Goal: Task Accomplishment & Management: Complete application form

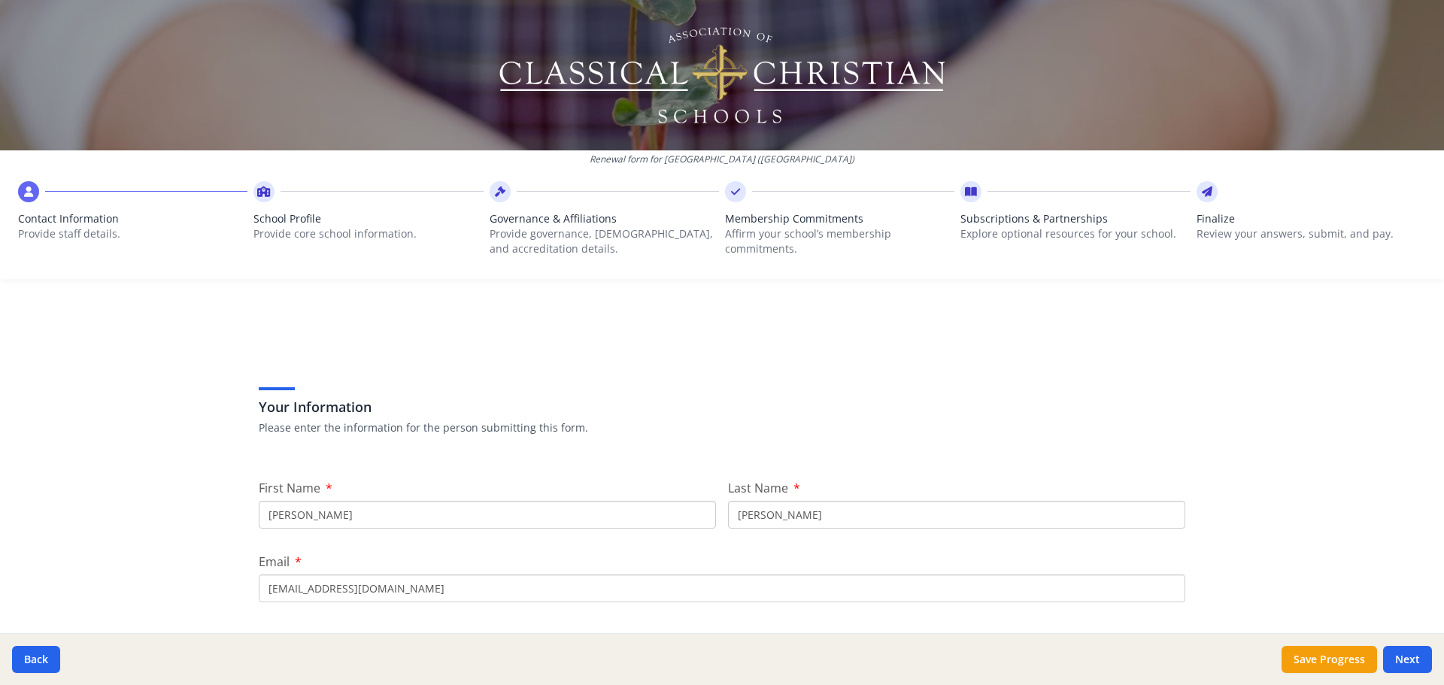
drag, startPoint x: 327, startPoint y: 512, endPoint x: 222, endPoint y: 502, distance: 105.7
click at [222, 502] on div "Renewal form for [GEOGRAPHIC_DATA] ([GEOGRAPHIC_DATA]) Contact Information Prov…" at bounding box center [722, 342] width 1444 height 685
type input "[PERSON_NAME]"
type input "Pond"
type input "[EMAIL_ADDRESS][DOMAIN_NAME]"
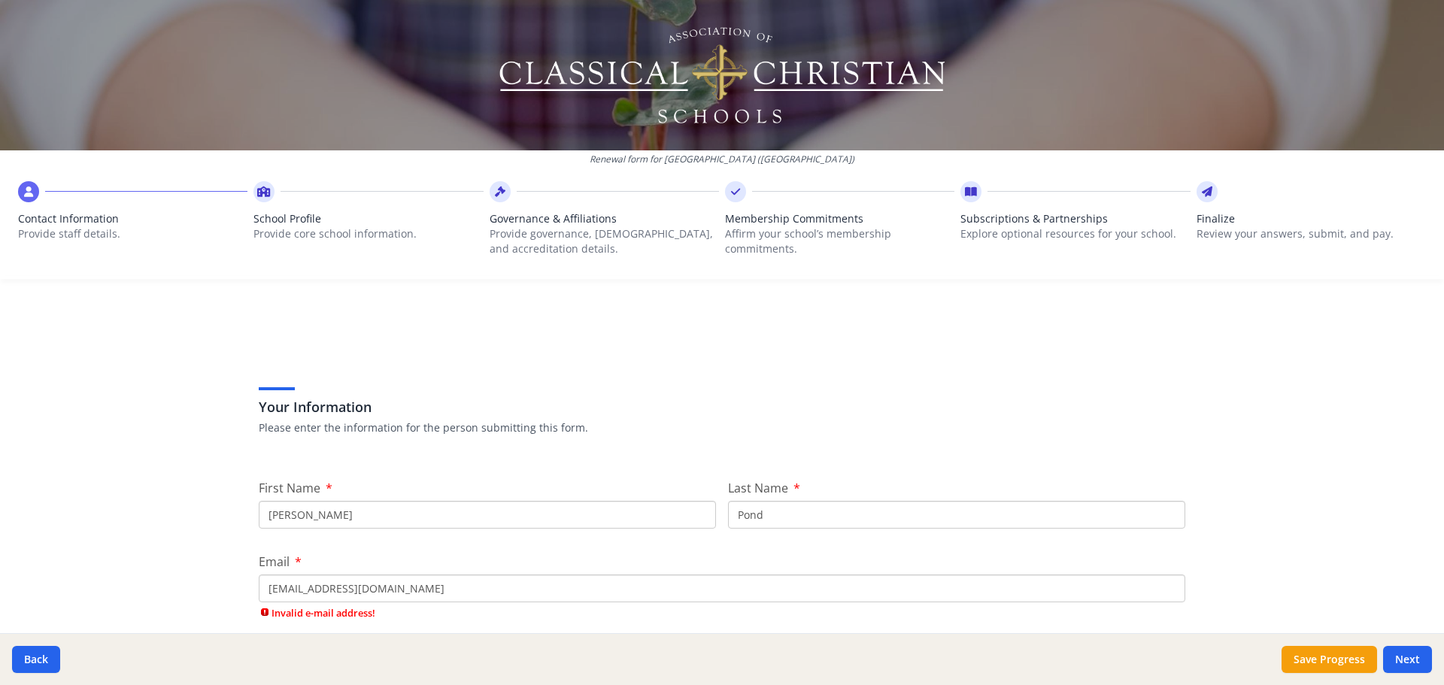
scroll to position [501, 0]
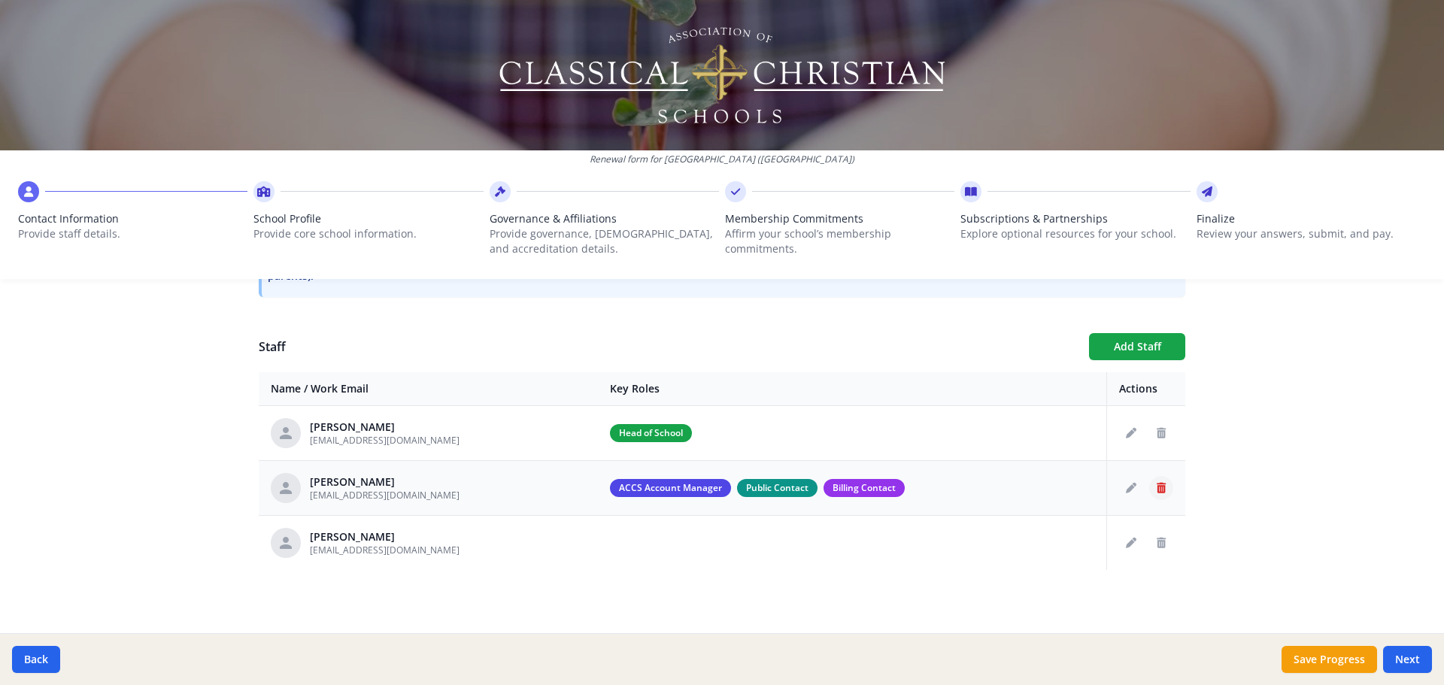
click at [1158, 491] on icon "Delete staff" at bounding box center [1161, 488] width 9 height 11
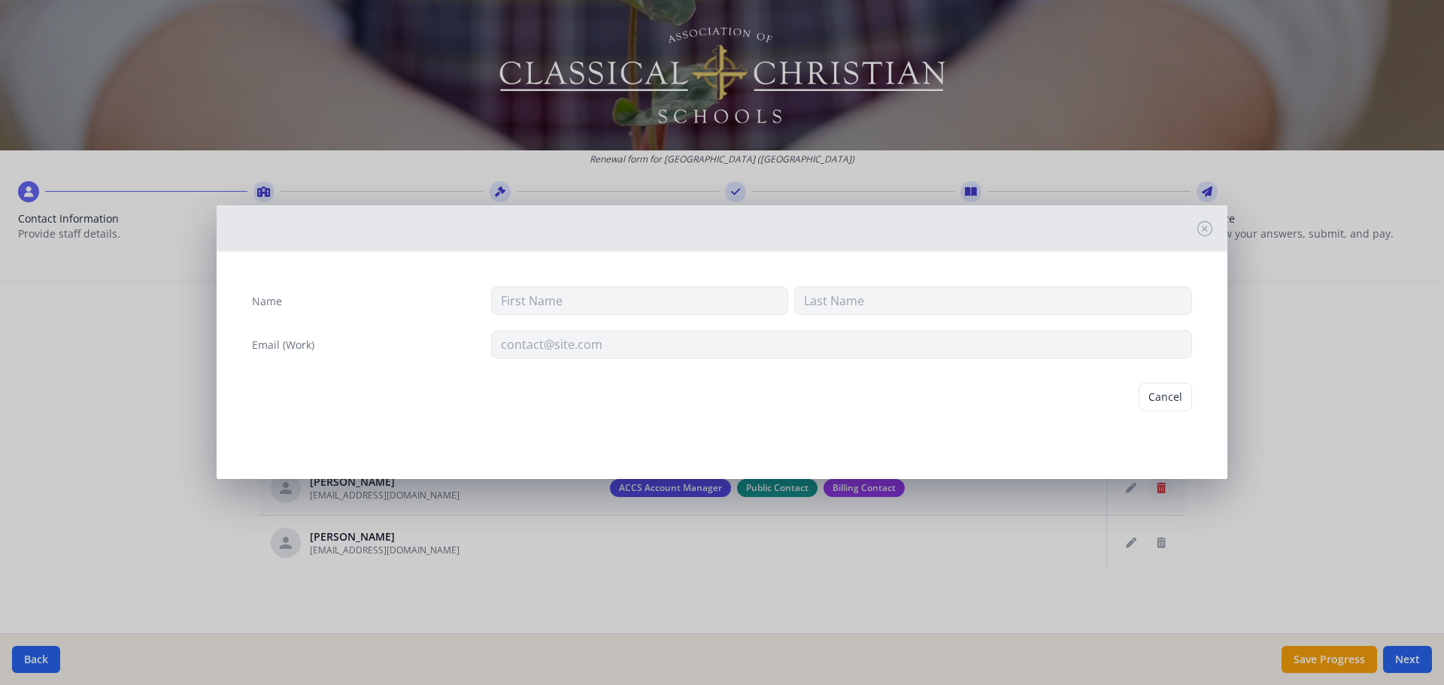
type input "[PERSON_NAME]"
type input "[EMAIL_ADDRESS][DOMAIN_NAME]"
click at [1170, 394] on button "Delete" at bounding box center [1166, 397] width 52 height 29
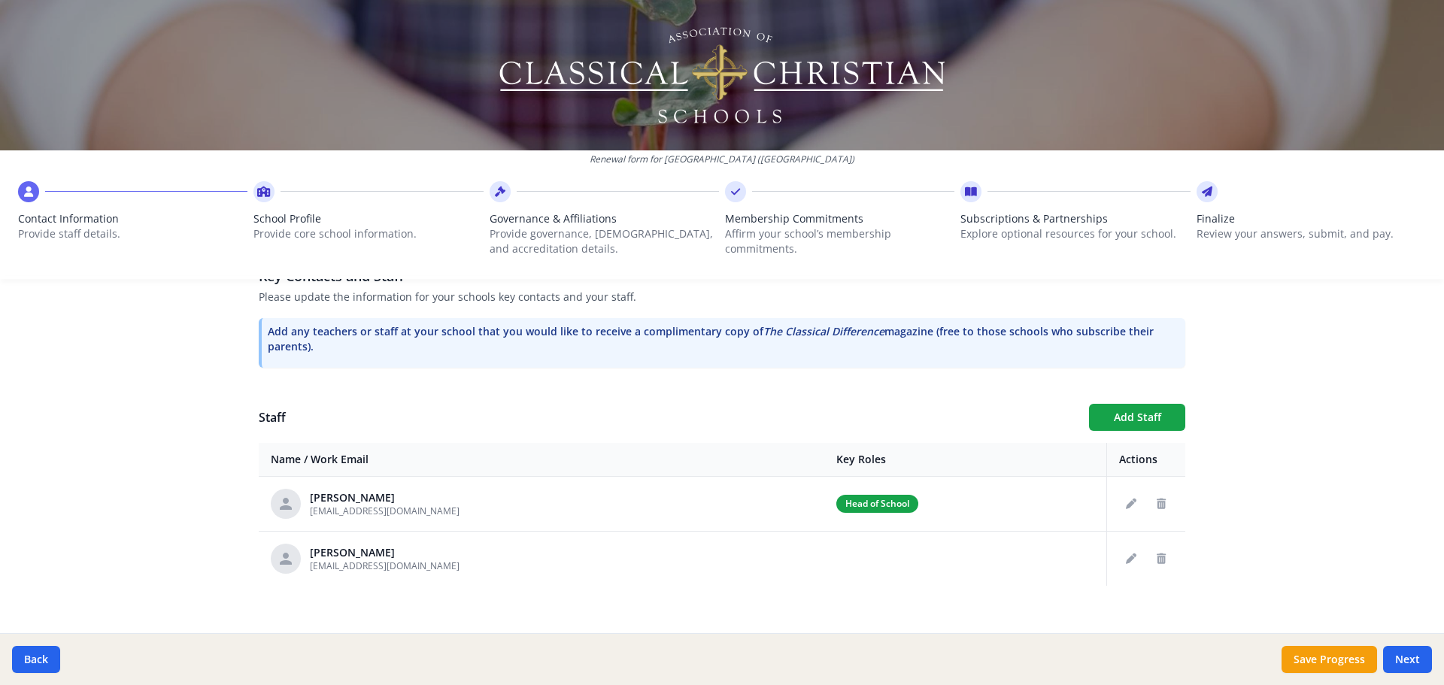
scroll to position [446, 0]
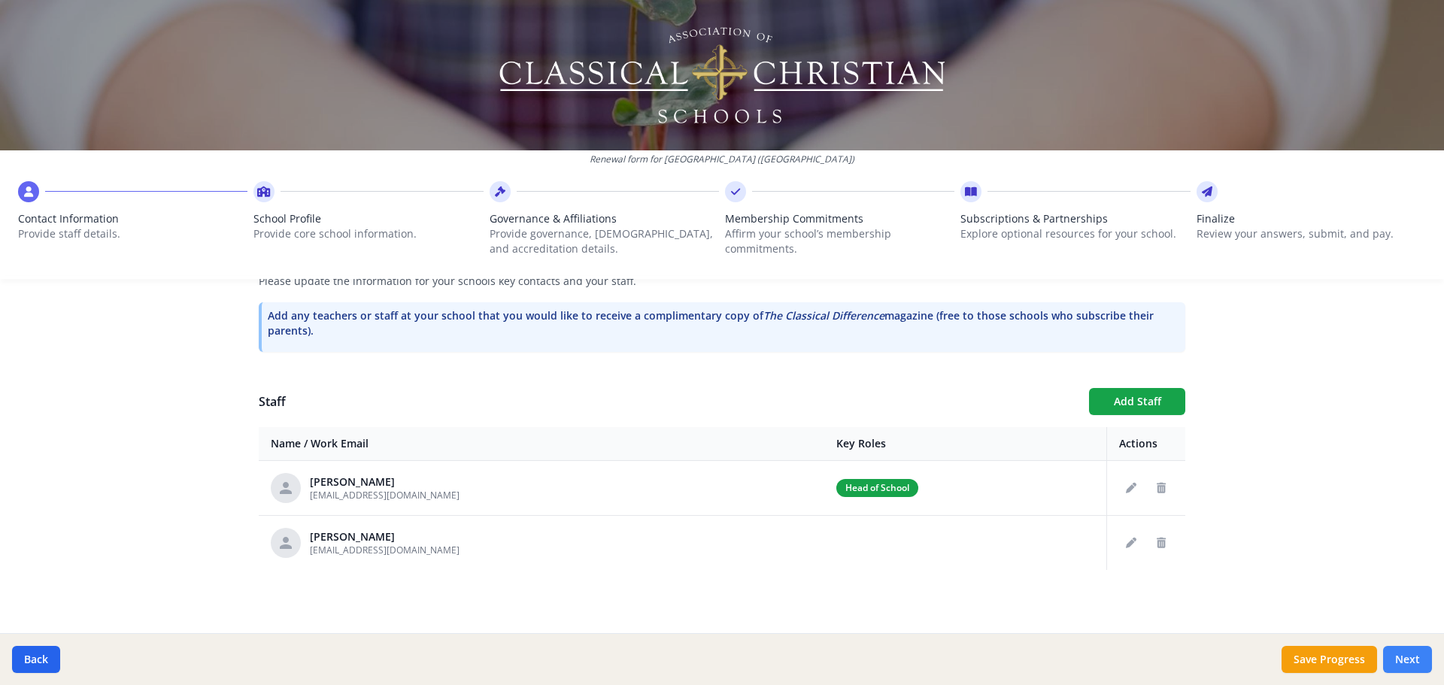
click at [1408, 662] on button "Next" at bounding box center [1407, 659] width 49 height 27
type input "[PHONE_NUMBER]"
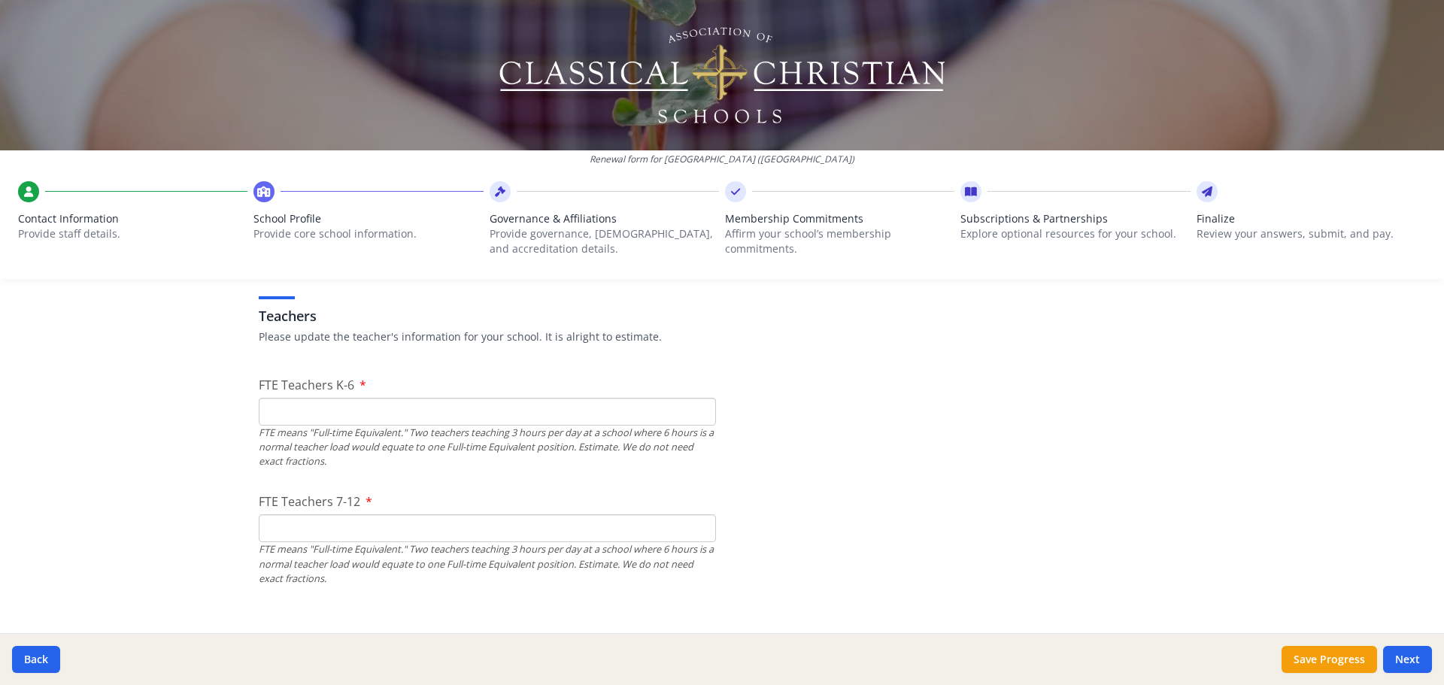
scroll to position [897, 0]
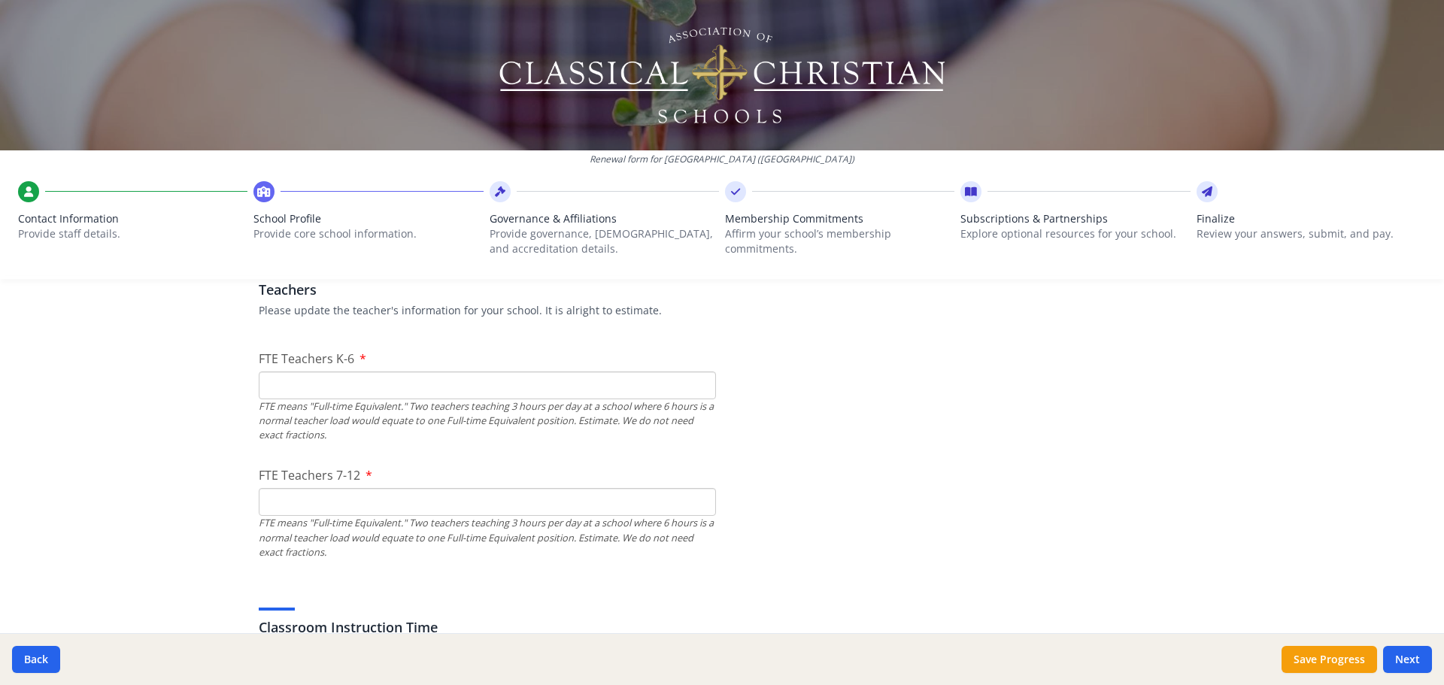
click at [366, 380] on input "FTE Teachers K-6" at bounding box center [487, 386] width 457 height 28
type input "10"
click at [336, 504] on input "FTE Teachers 7-12" at bounding box center [487, 502] width 457 height 28
type input "2"
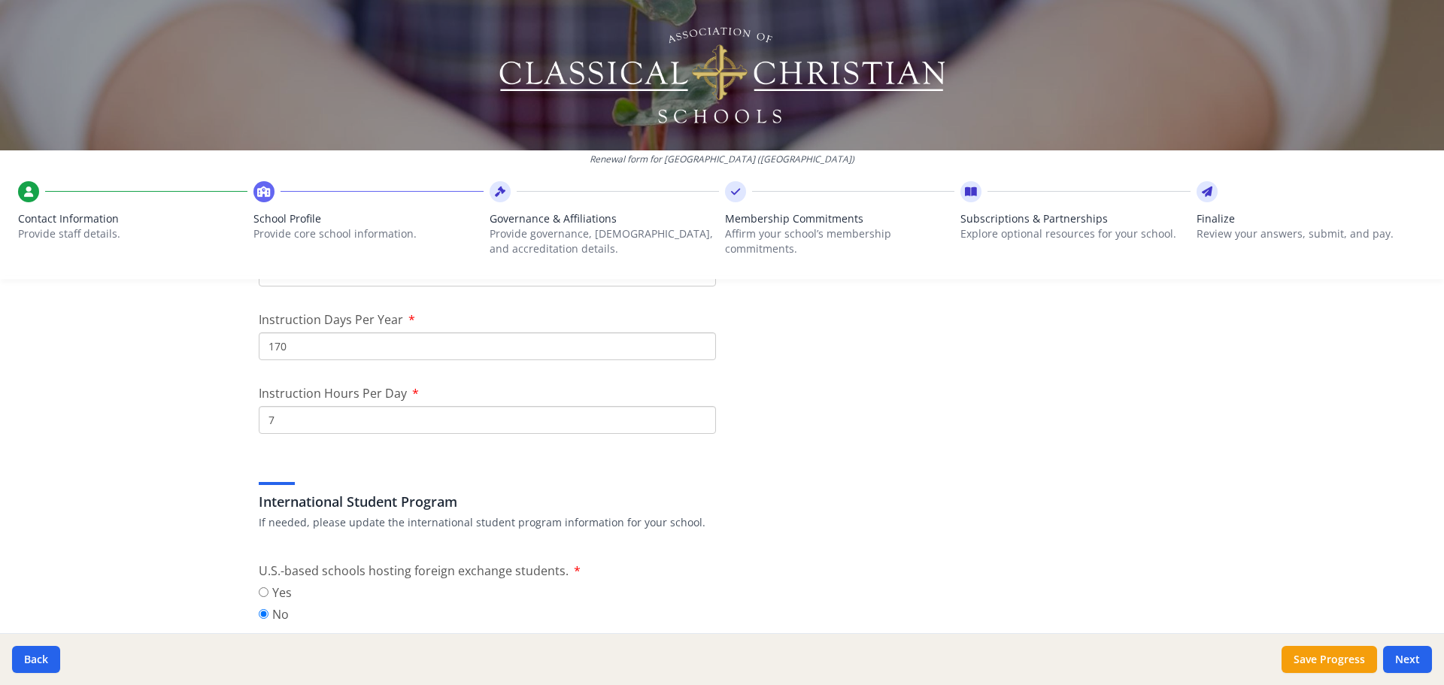
scroll to position [1349, 0]
type input "2.5"
click at [297, 347] on input "170" at bounding box center [487, 346] width 457 height 28
click at [271, 348] on input "17" at bounding box center [487, 346] width 457 height 28
type input "167"
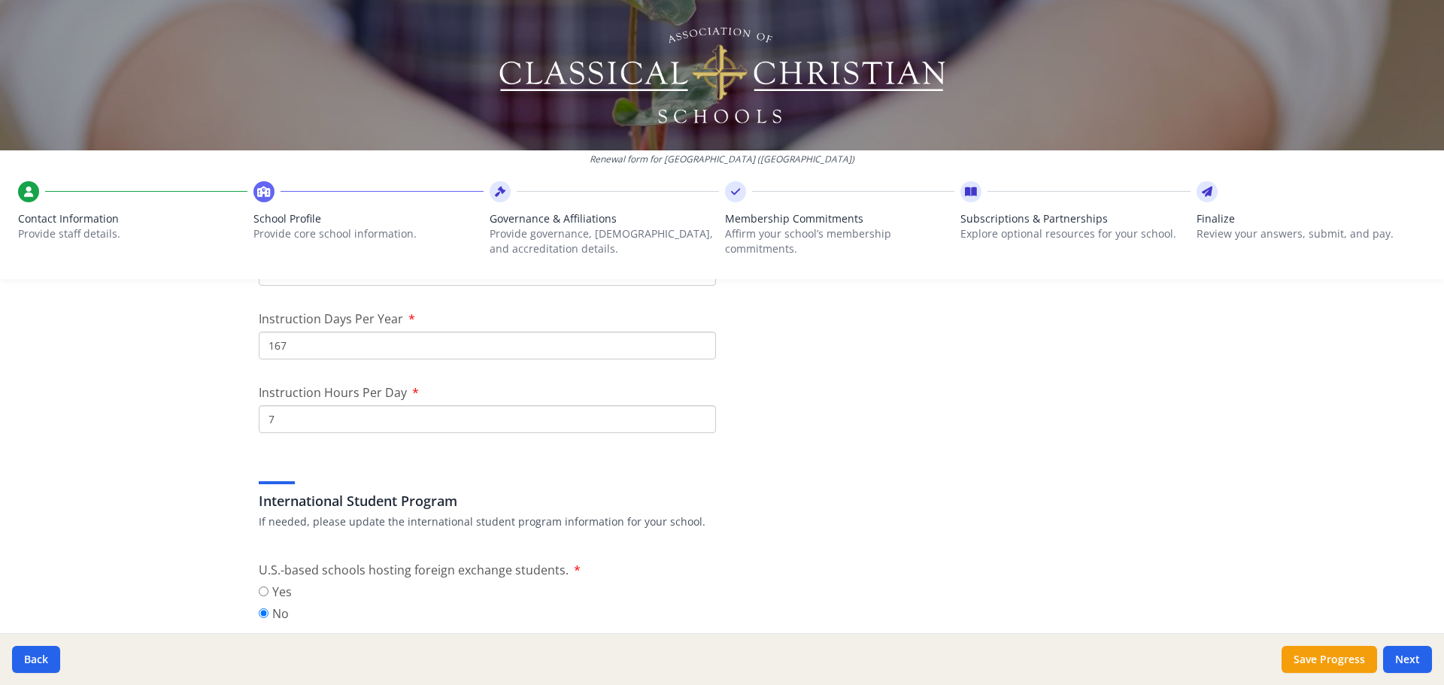
click at [276, 420] on input "7" at bounding box center [487, 419] width 457 height 28
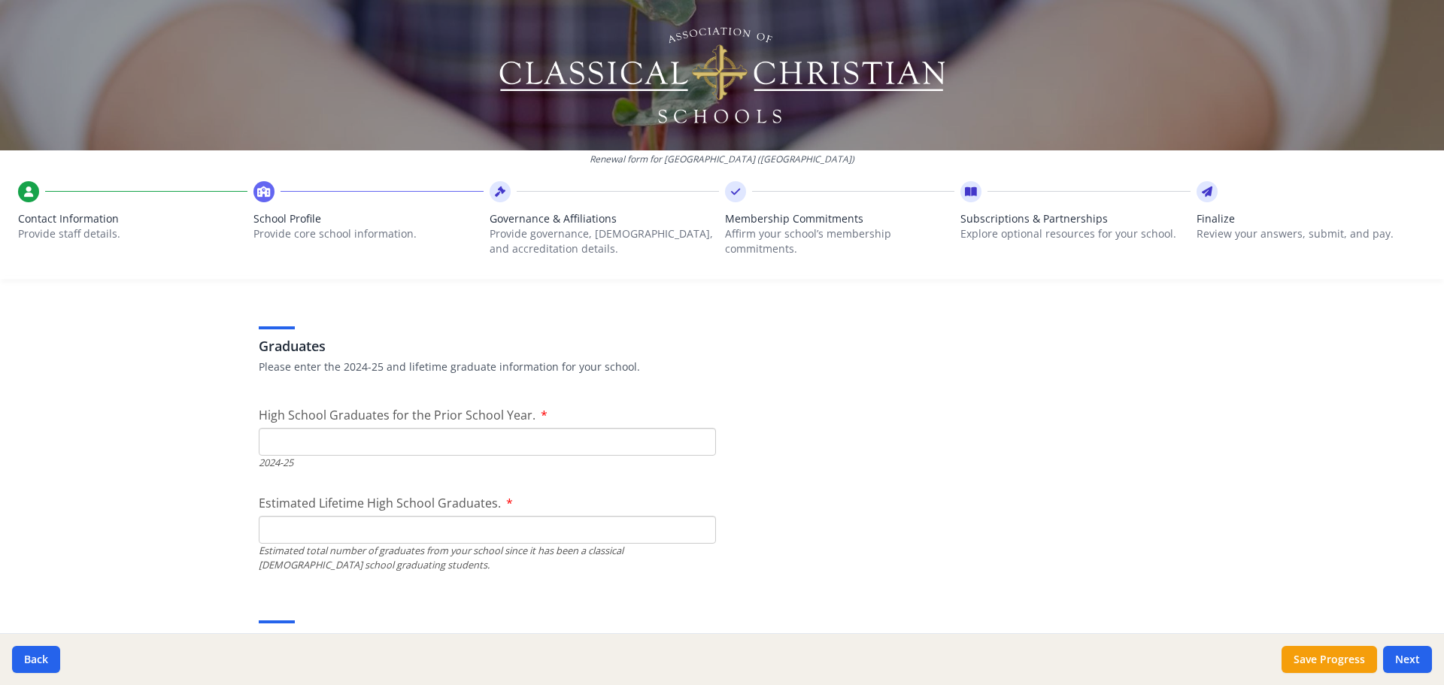
scroll to position [2101, 0]
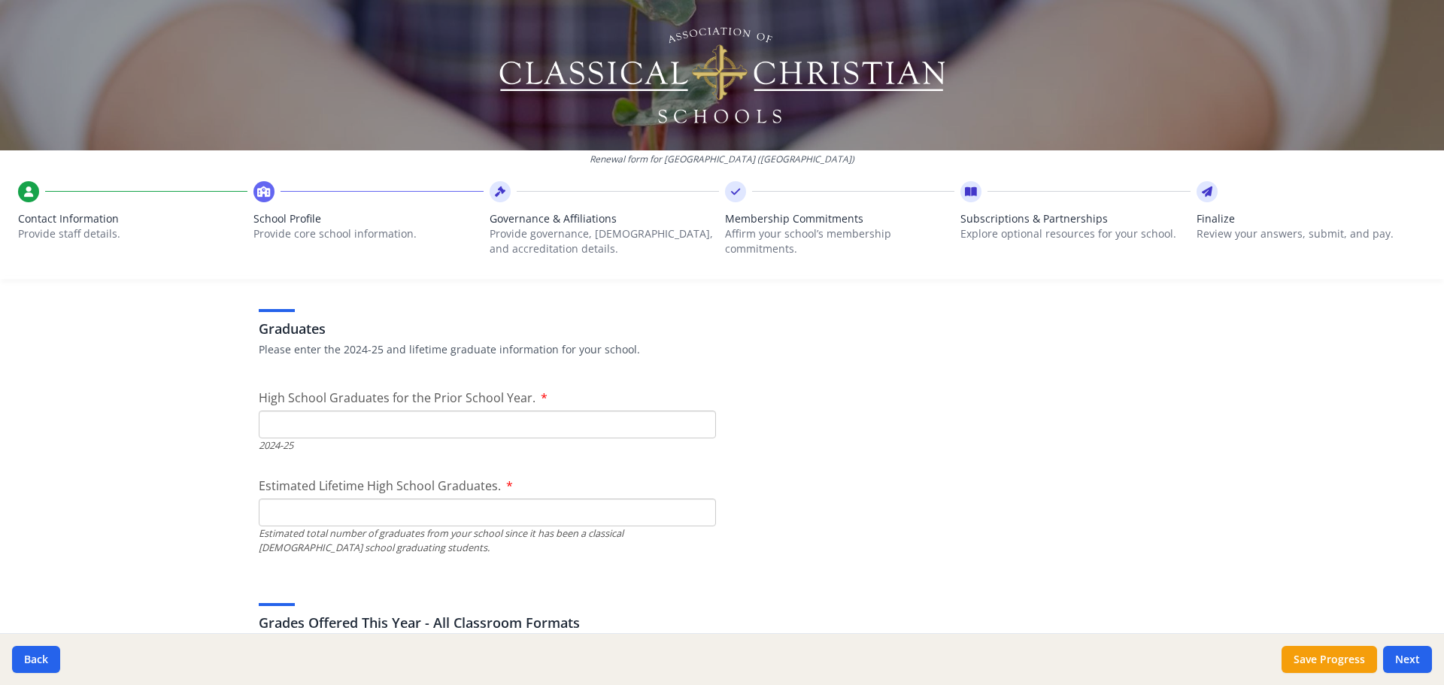
type input "6.5"
click at [345, 427] on input "High School Graduates for the Prior School Year." at bounding box center [487, 425] width 457 height 28
type input "0"
click at [308, 511] on input "Estimated Lifetime High School Graduates." at bounding box center [487, 513] width 457 height 28
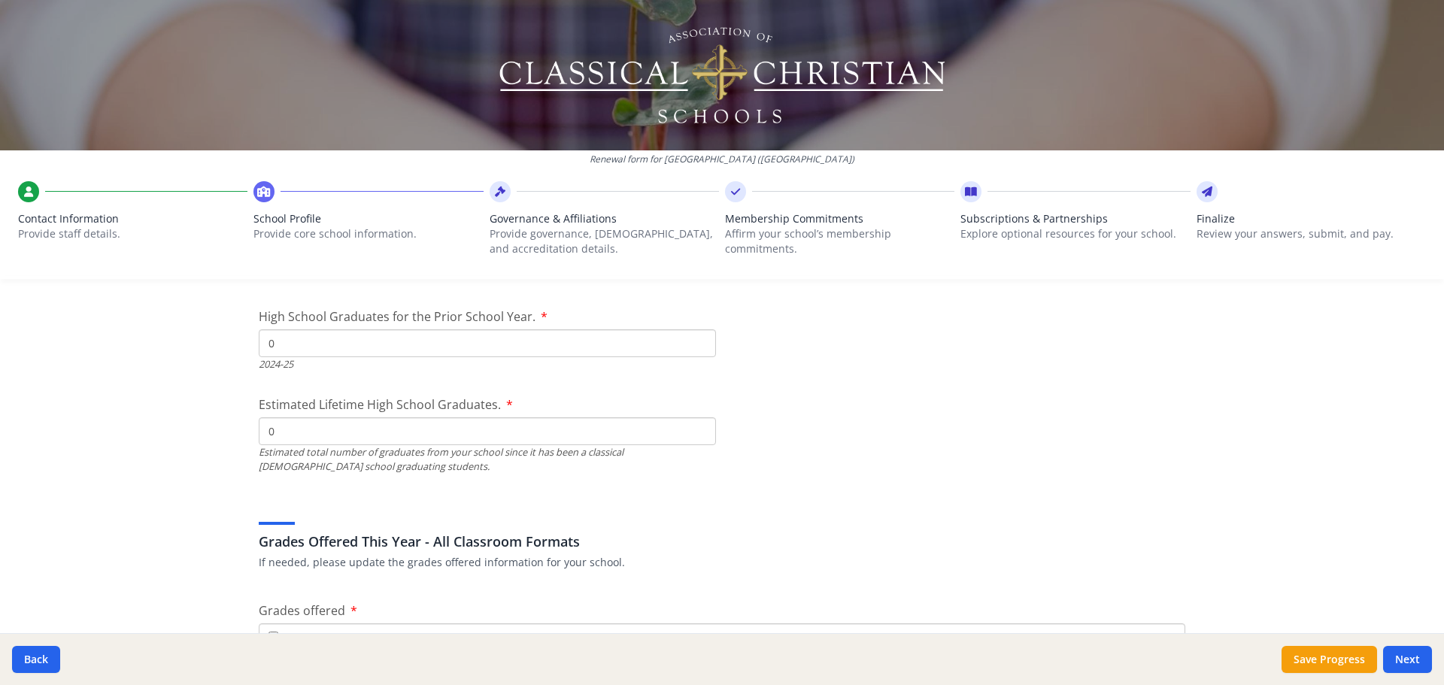
scroll to position [2402, 0]
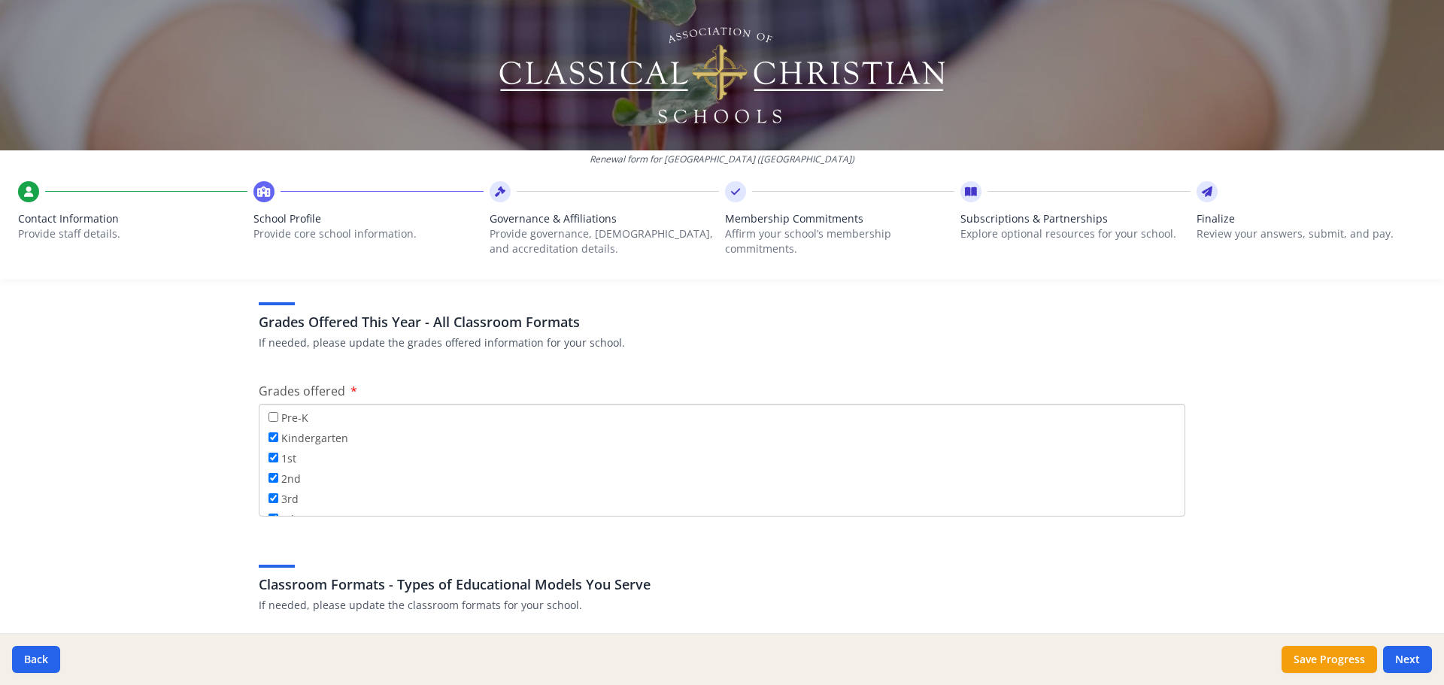
type input "0"
click at [269, 415] on input "Pre-K" at bounding box center [274, 417] width 10 height 10
checkbox input "true"
click at [269, 429] on input "7th" at bounding box center [274, 429] width 10 height 10
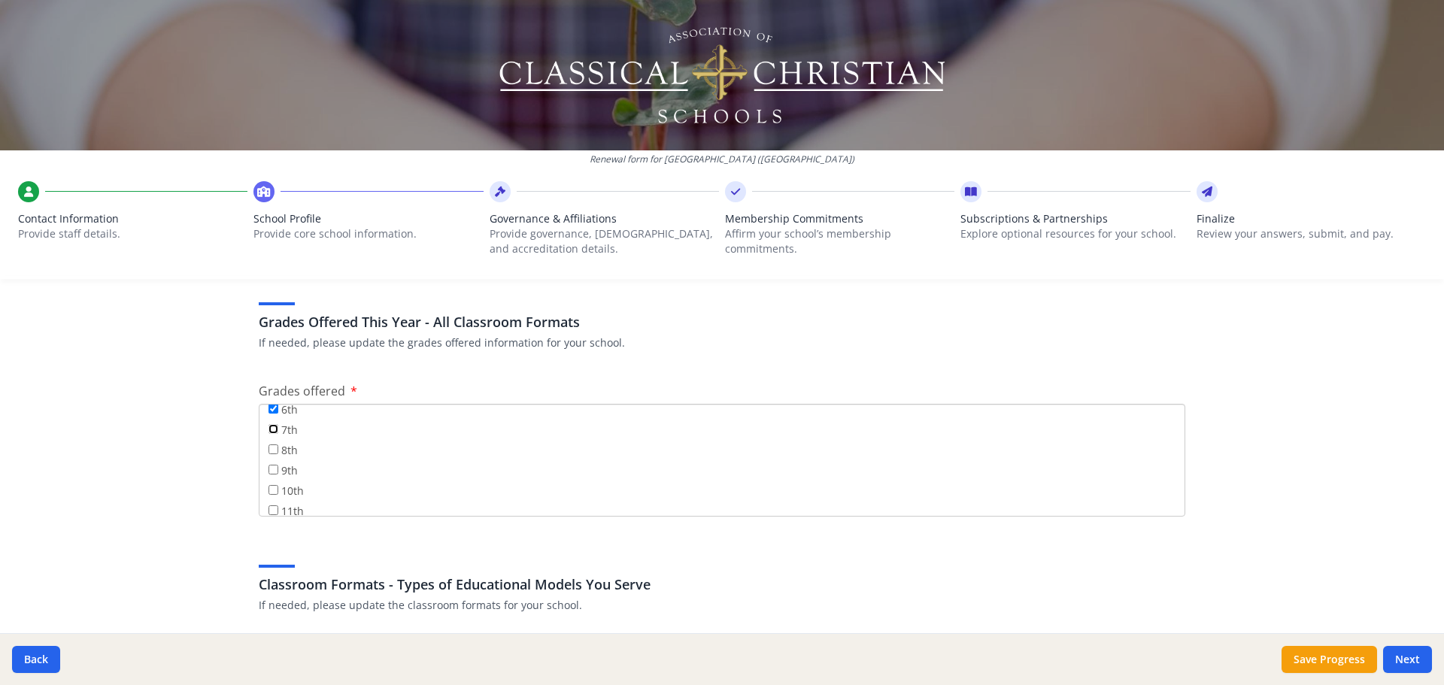
checkbox input "true"
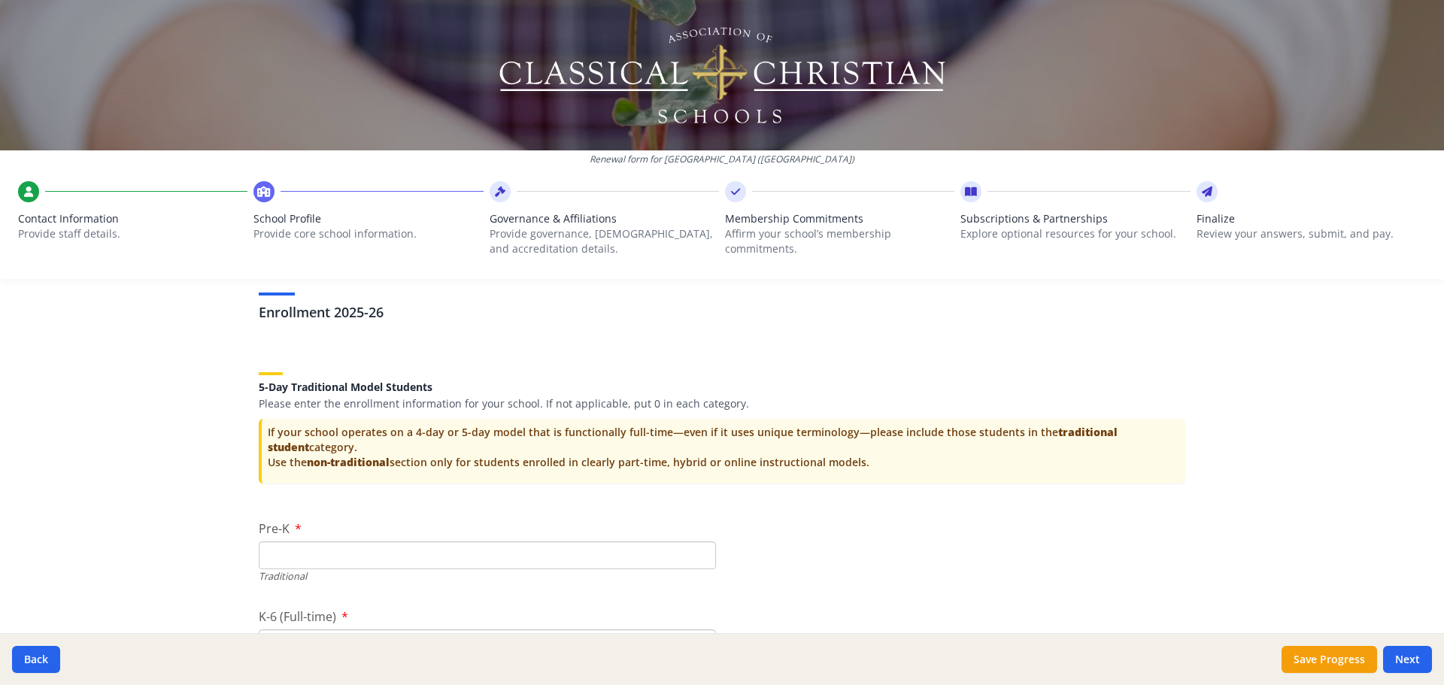
scroll to position [3004, 0]
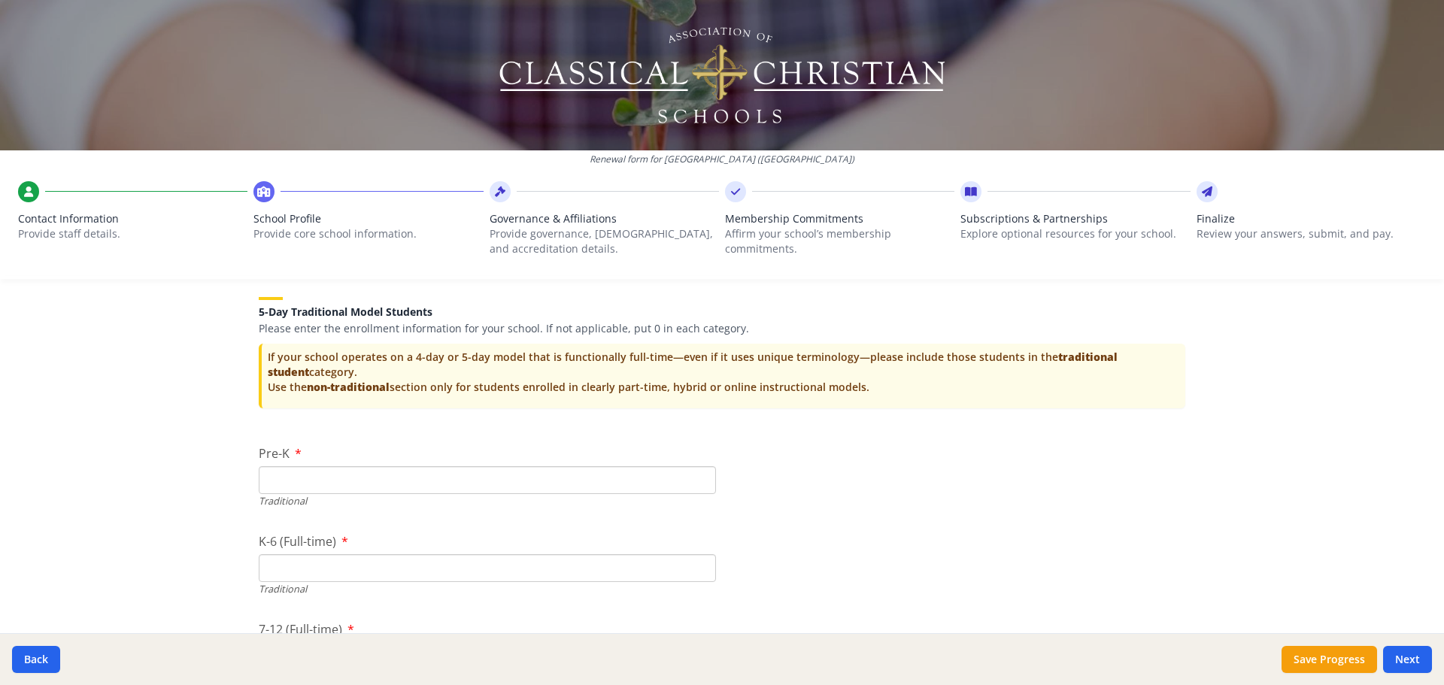
click at [285, 480] on input "Pre-K" at bounding box center [487, 480] width 457 height 28
type input "15"
type input "77"
click at [277, 574] on input "K-6 (Full-time)" at bounding box center [487, 568] width 457 height 28
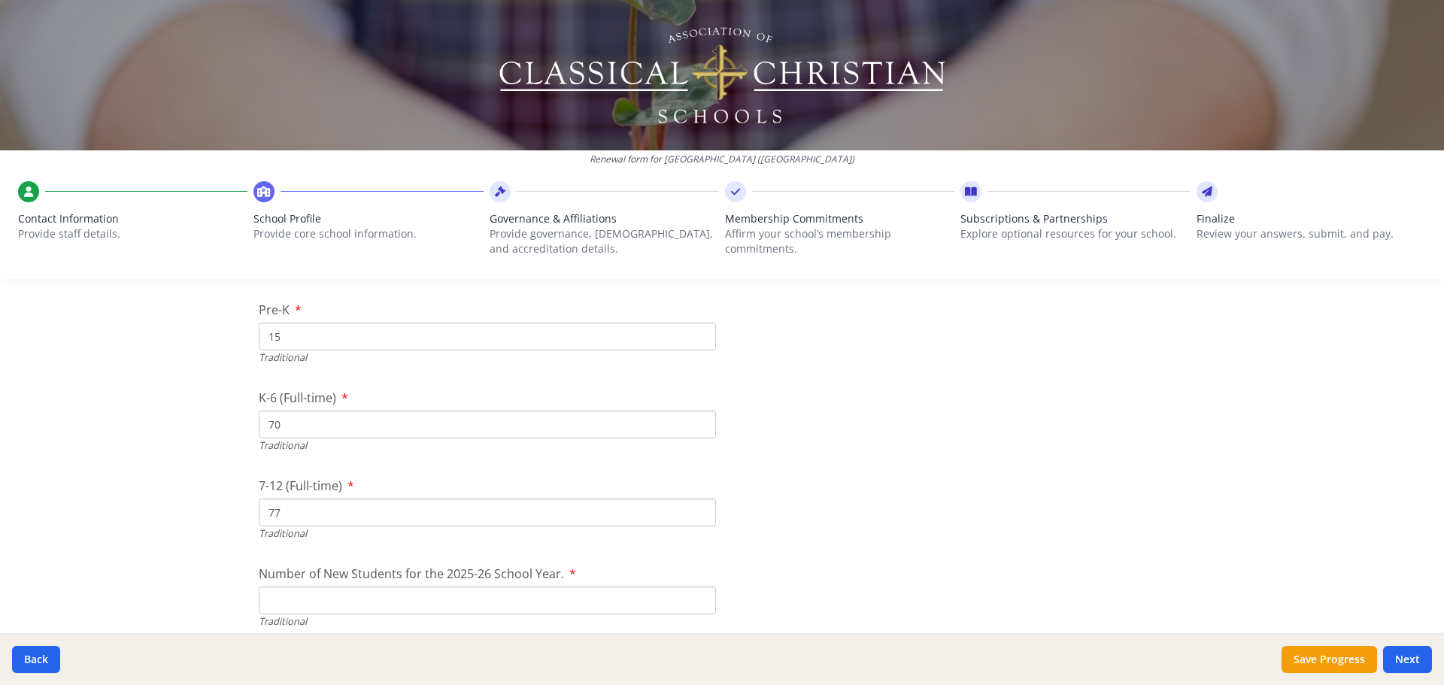
scroll to position [3154, 0]
type input "70"
click at [286, 507] on input "77" at bounding box center [487, 506] width 457 height 28
type input "7"
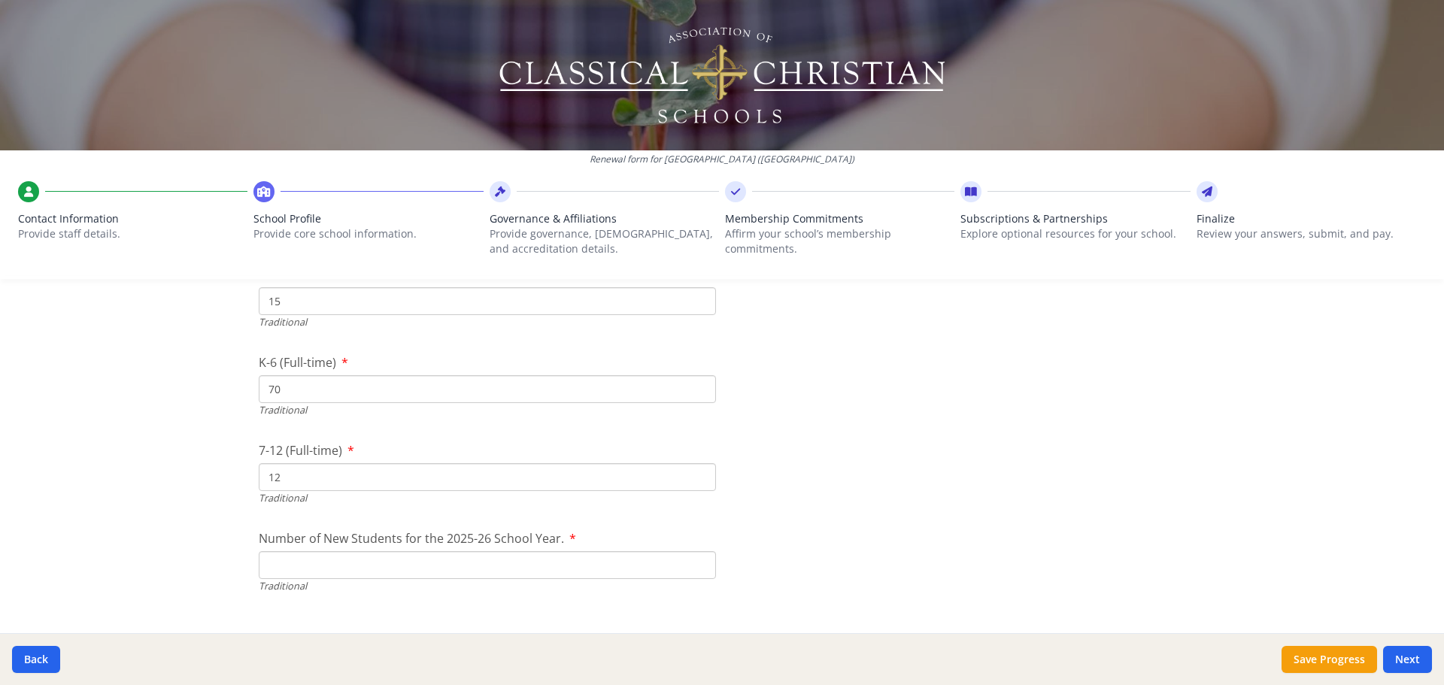
scroll to position [3229, 0]
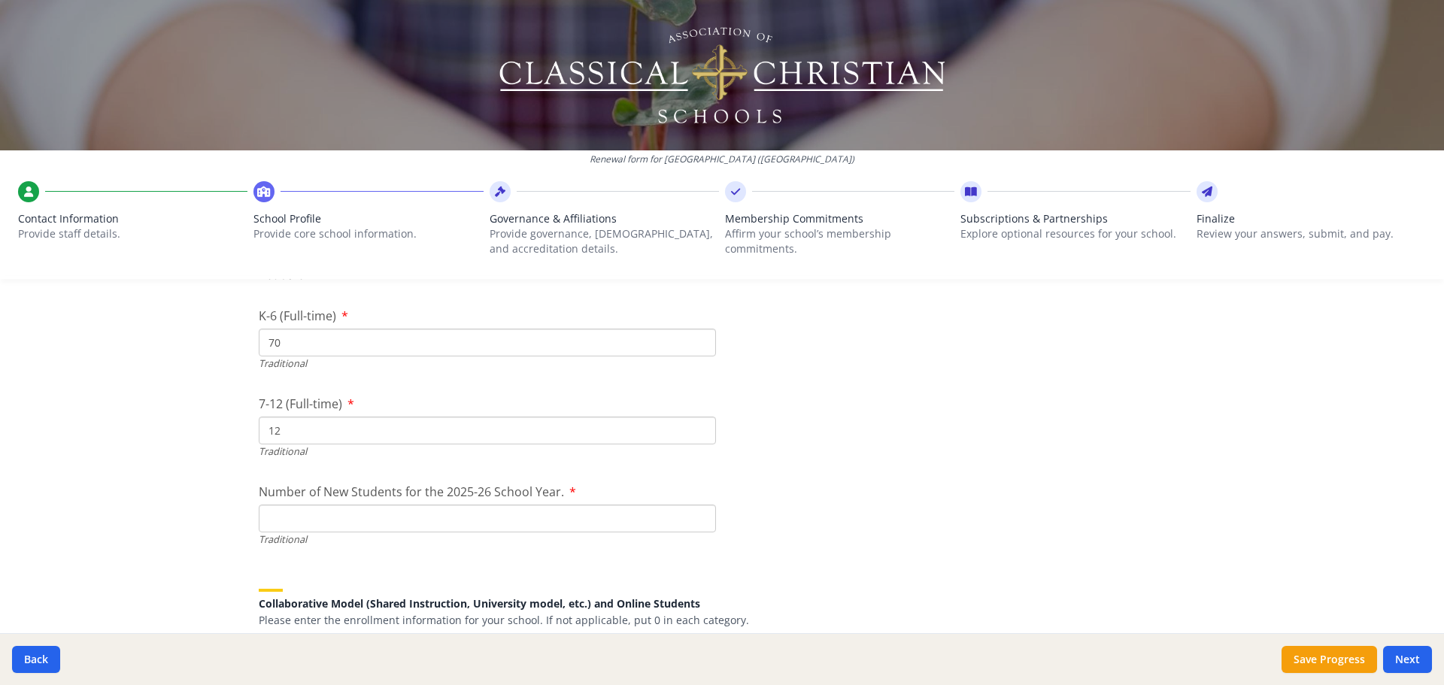
type input "12"
click at [263, 515] on input "Number of New Students for the 2025-26 School Year." at bounding box center [487, 519] width 457 height 28
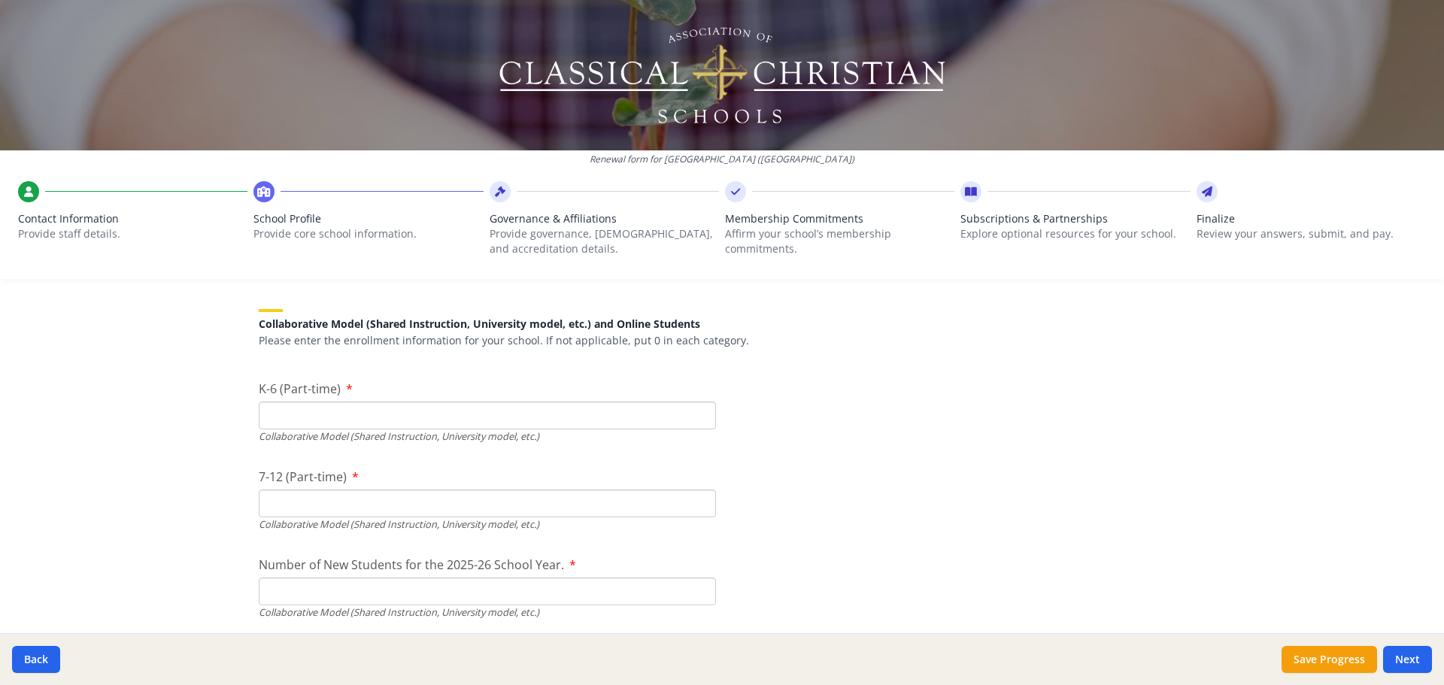
scroll to position [3455, 0]
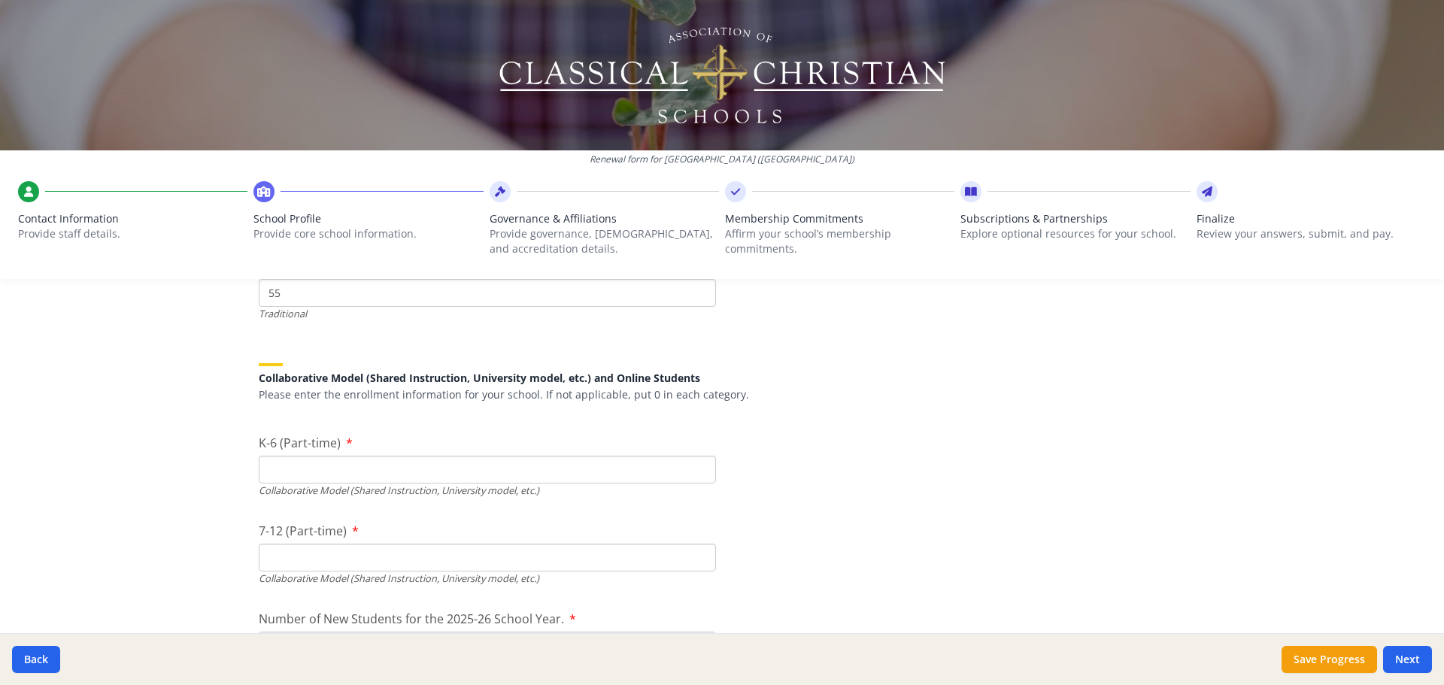
type input "55"
click at [287, 465] on input "K-6 (Part-time)" at bounding box center [487, 470] width 457 height 28
type input "1"
type input "0"
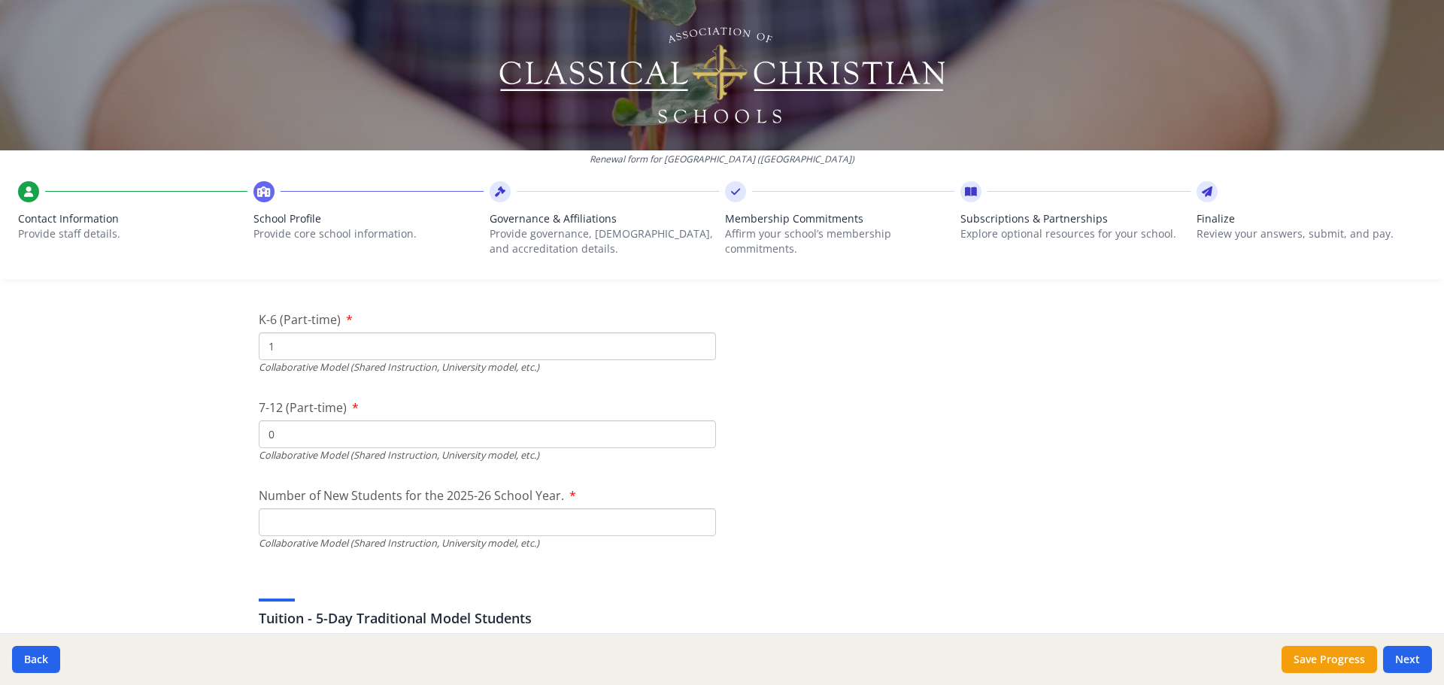
scroll to position [3605, 0]
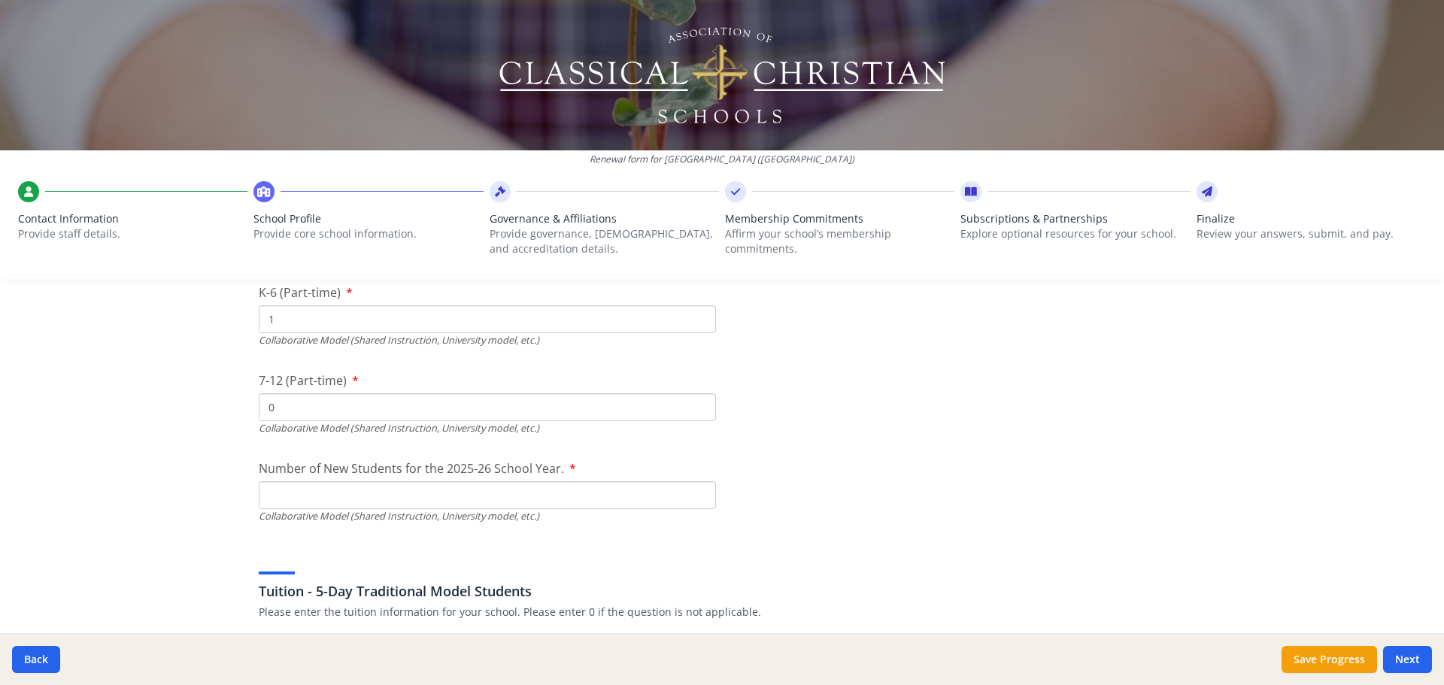
click at [370, 156] on input "Number of New Students for the 2025-26 School Year." at bounding box center [487, 143] width 457 height 28
type input "0"
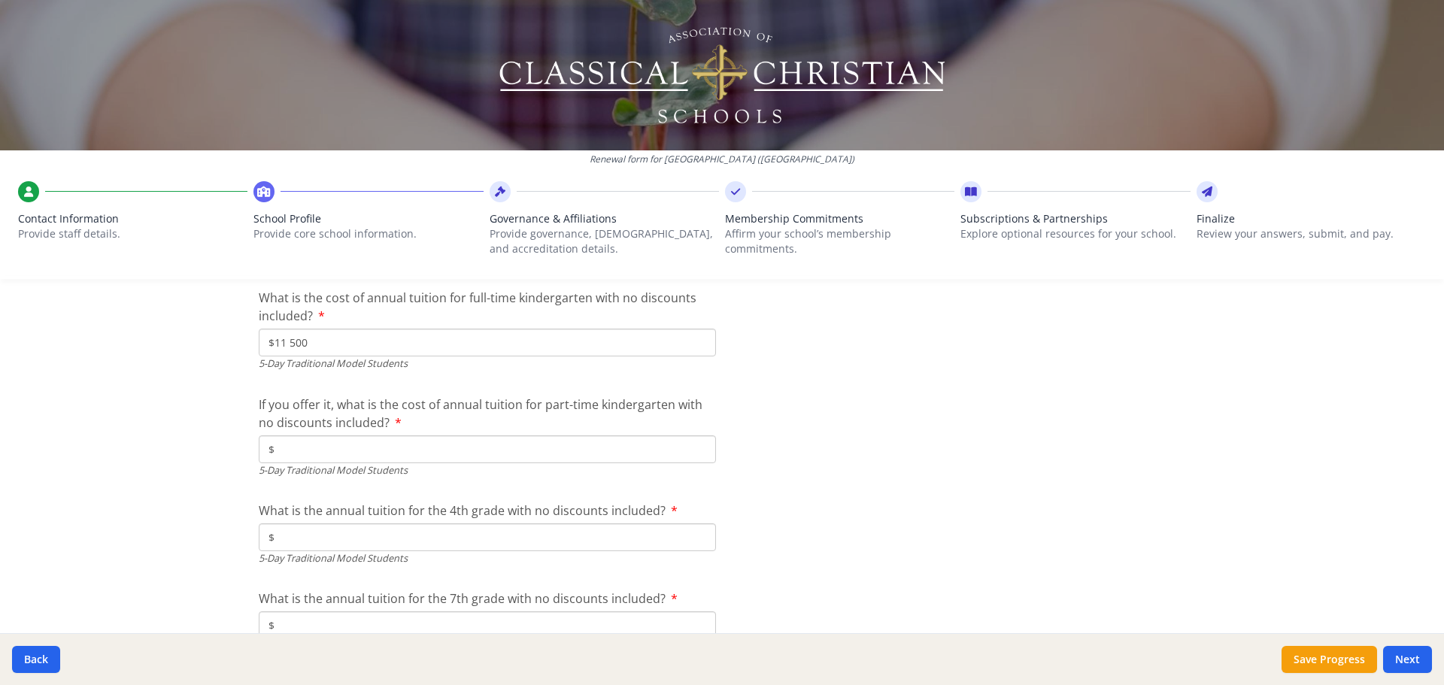
type input "$11 500"
type input "$0"
type input "$12 500"
type input "$13 000"
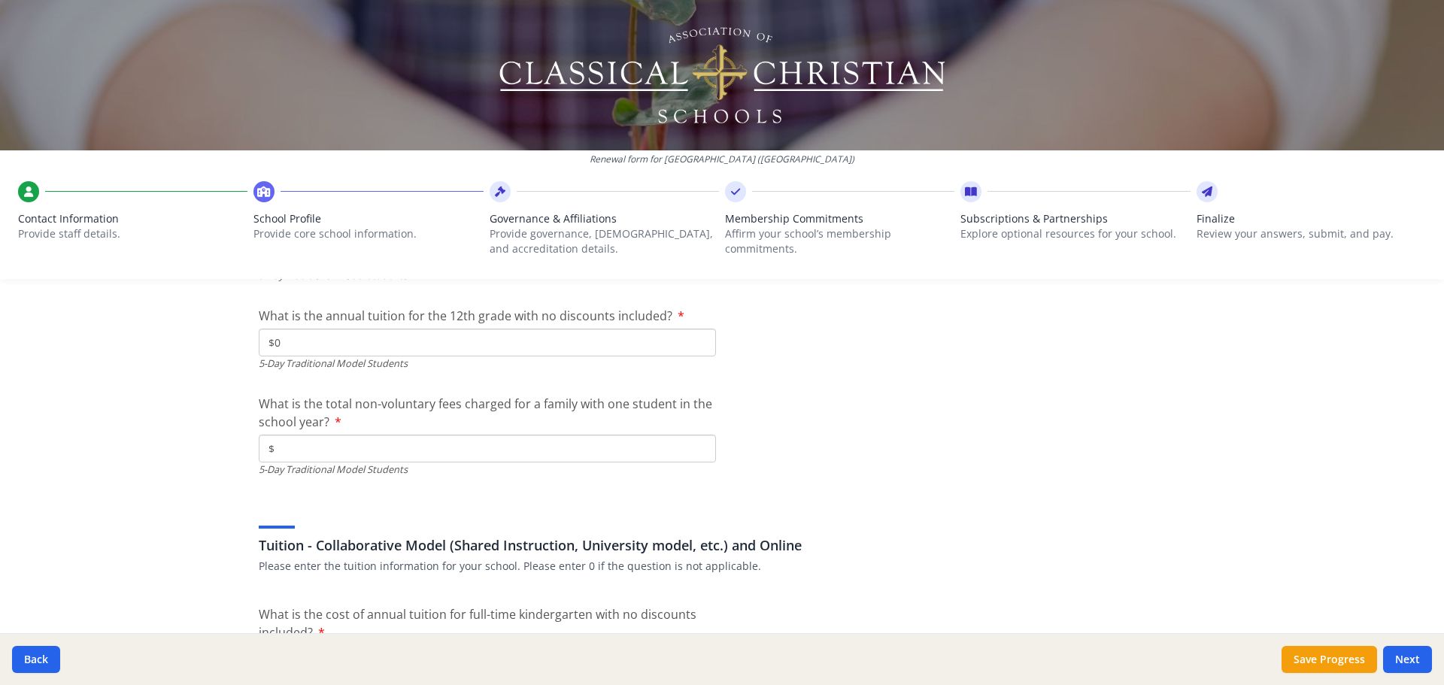
type input "$0"
type input "$300."
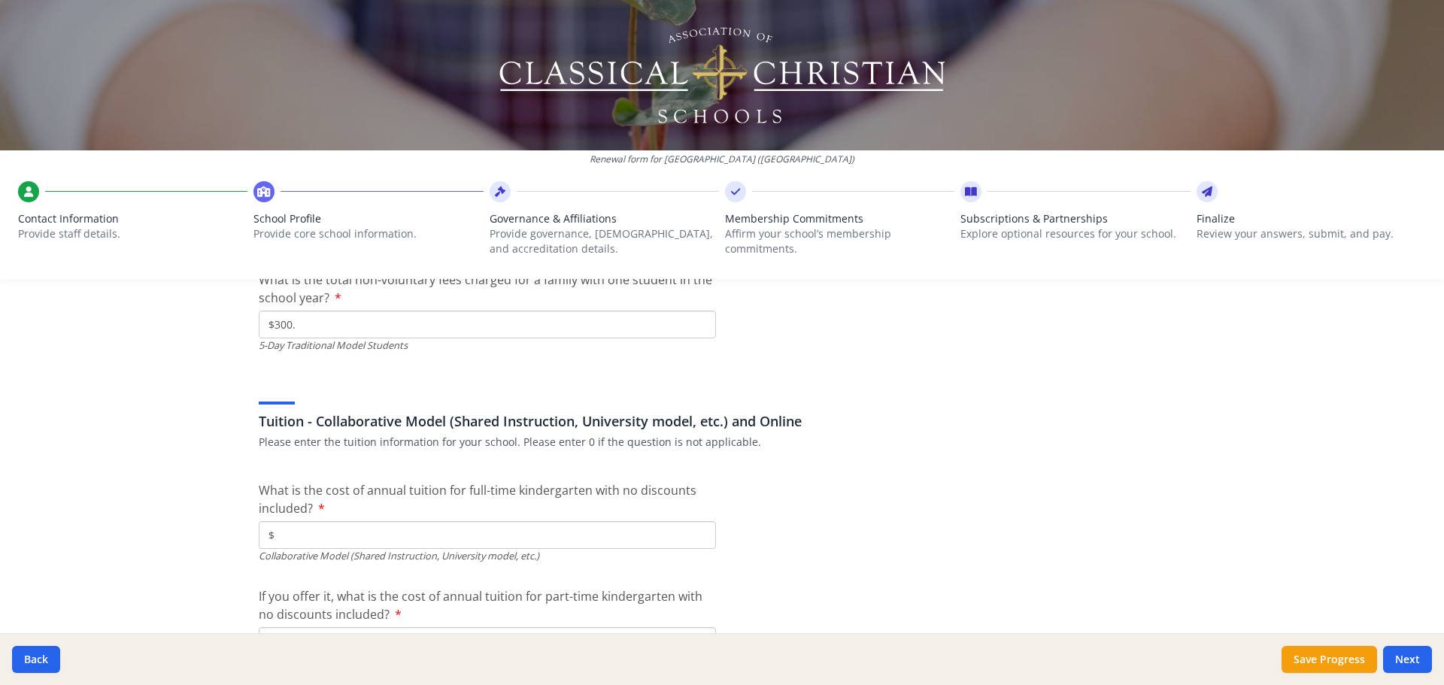
scroll to position [4564, 0]
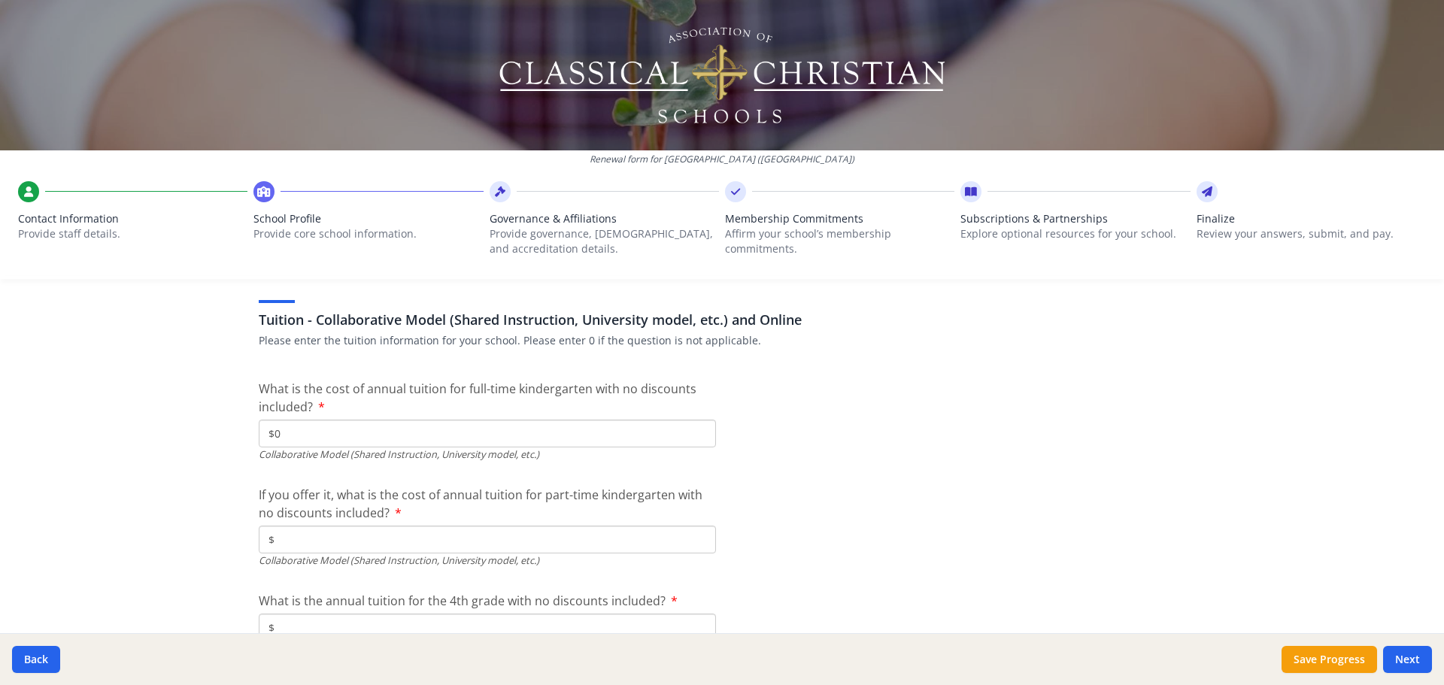
type input "$0"
type input "$300."
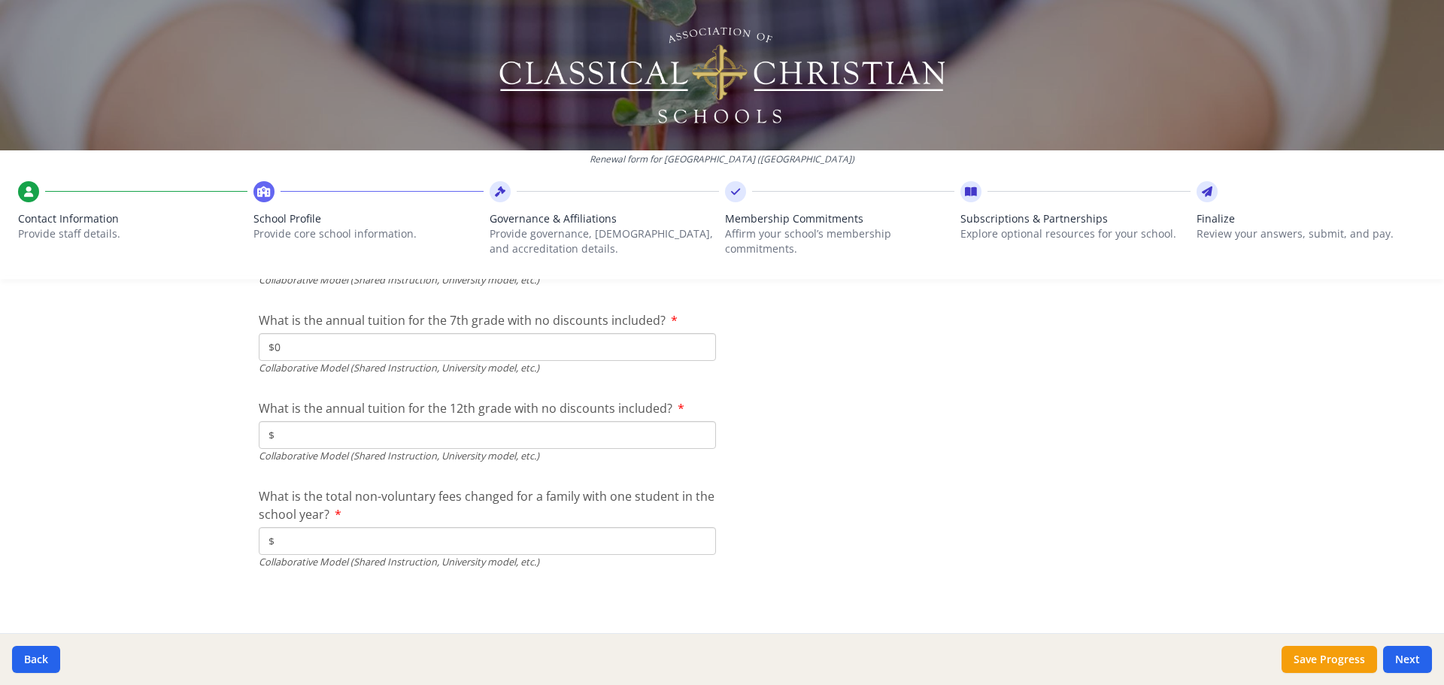
type input "$0"
type input "$150."
click at [1412, 658] on button "Next" at bounding box center [1407, 659] width 49 height 27
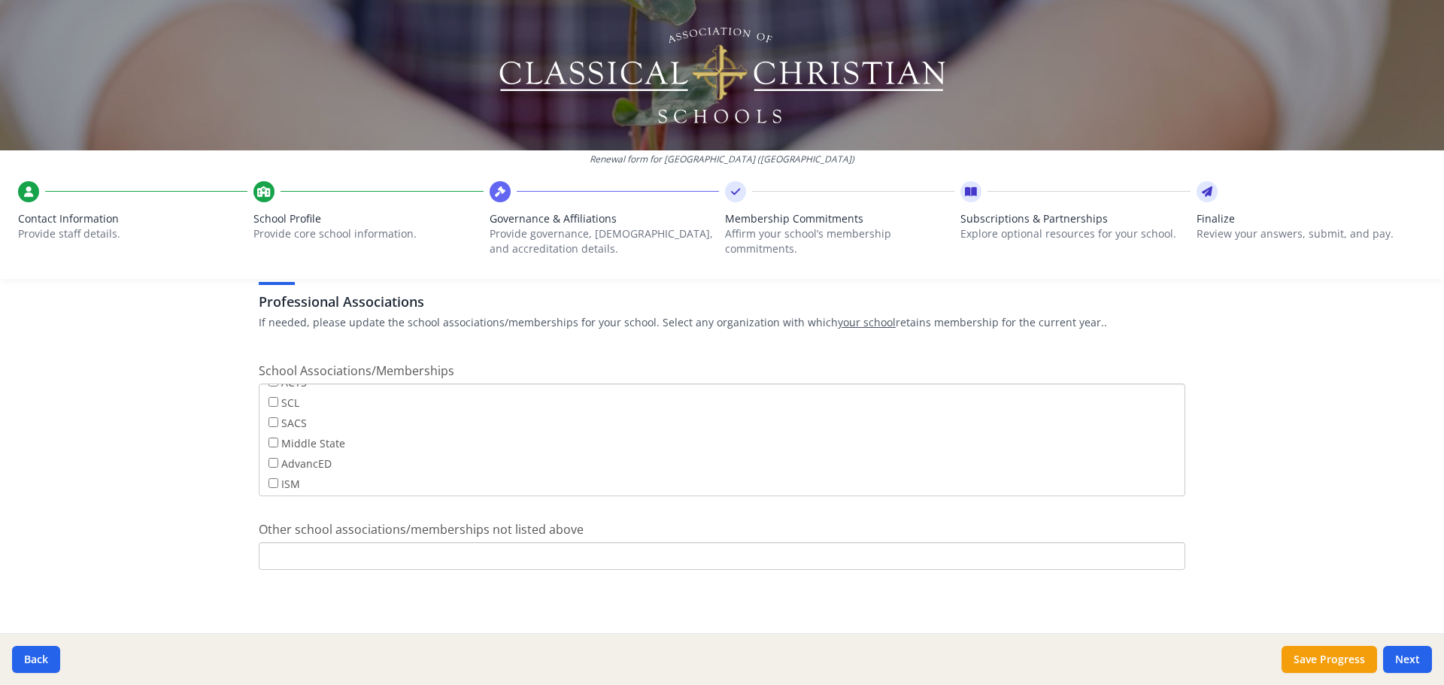
scroll to position [121, 0]
click at [849, 555] on input "Other school associations/memberships not listed above" at bounding box center [722, 556] width 927 height 28
type input "i"
type input "[GEOGRAPHIC_DATA]"
click at [1412, 660] on button "Next" at bounding box center [1407, 659] width 49 height 27
